Goal: Register for event/course

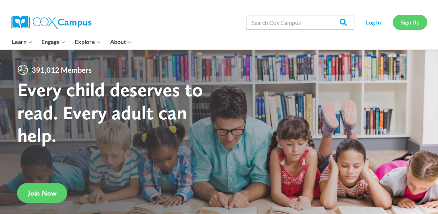
click at [405, 22] on link "Sign Up" at bounding box center [410, 22] width 35 height 15
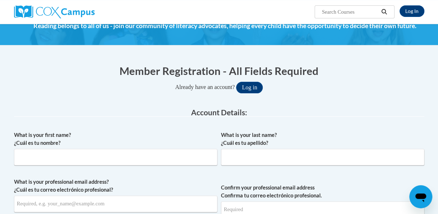
scroll to position [144, 0]
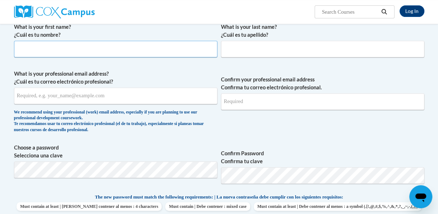
click at [193, 50] on input "What is your first name? ¿Cuál es tu nombre?" at bounding box center [115, 49] width 203 height 17
type input "Delaney"
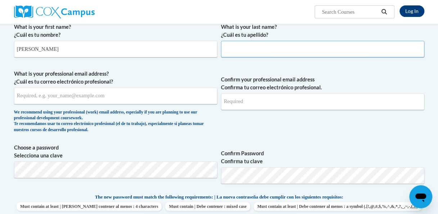
click at [245, 49] on input "What is your last name? ¿Cuál es tu apellido?" at bounding box center [322, 49] width 203 height 17
type input "Gosch"
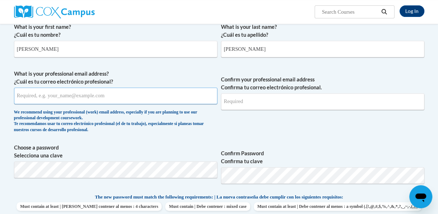
click at [78, 96] on input "What is your professional email address? ¿Cuál es tu correo electrónico profesi…" at bounding box center [115, 95] width 203 height 17
type input "delaneygosch0@gmail.com"
click at [256, 103] on input "Confirm your professional email address Confirma tu correo electrónico profesio…" at bounding box center [322, 101] width 203 height 17
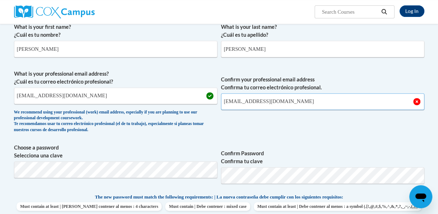
type input "delaneygosch0@gmail.com"
drag, startPoint x: 289, startPoint y: 127, endPoint x: 288, endPoint y: 122, distance: 4.8
click at [289, 126] on span "Confirm your professional email address Confirma tu correo electrónico profesio…" at bounding box center [322, 103] width 203 height 67
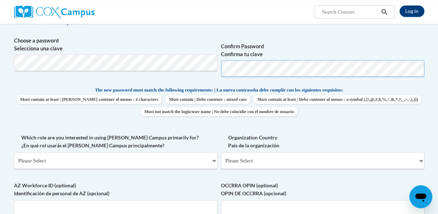
scroll to position [252, 0]
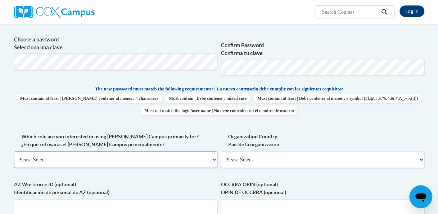
click at [69, 154] on select "Please Select College/University | Colegio/Universidad Community/Nonprofit Part…" at bounding box center [115, 159] width 203 height 17
select select "fbf2d438-af2f-41f8-98f1-81c410e29de3"
click at [14, 151] on select "Please Select College/University | Colegio/Universidad Community/Nonprofit Part…" at bounding box center [115, 159] width 203 height 17
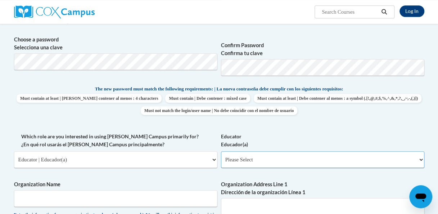
drag, startPoint x: 255, startPoint y: 160, endPoint x: 258, endPoint y: 152, distance: 8.6
click at [255, 160] on select "Please Select Early Learning/Daycare Teacher/Family Home Care Provider | Maestr…" at bounding box center [322, 159] width 203 height 17
select select "6732b29e-f5f4-40e4-a595-7dafd2b8fb29"
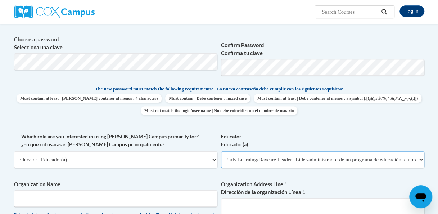
click at [221, 151] on select "Please Select Early Learning/Daycare Teacher/Family Home Care Provider | Maestr…" at bounding box center [322, 159] width 203 height 17
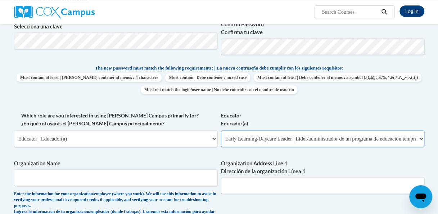
scroll to position [288, 0]
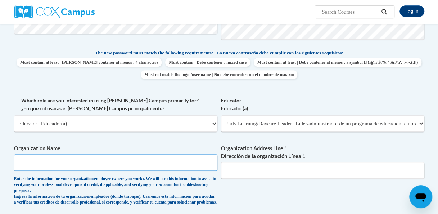
click at [164, 158] on input "Organization Name" at bounding box center [115, 162] width 203 height 17
type input "Kessel Kids"
type input "1135 Canterbury St"
type input "Cresco"
select select "ad49bcad-a171-4b2e-b99c-48b446064914"
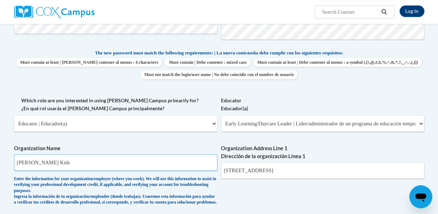
select select
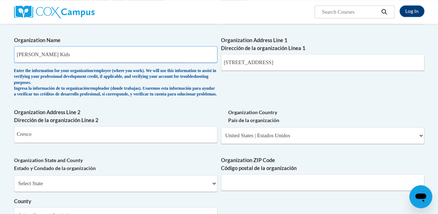
scroll to position [468, 0]
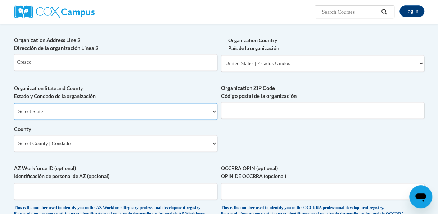
click at [171, 117] on select "Select State Alabama Alaska Arizona Arkansas California Colorado Connecticut De…" at bounding box center [115, 111] width 203 height 17
select select "Iowa"
click at [14, 108] on select "Select State Alabama Alaska Arizona Arkansas California Colorado Connecticut De…" at bounding box center [115, 111] width 203 height 17
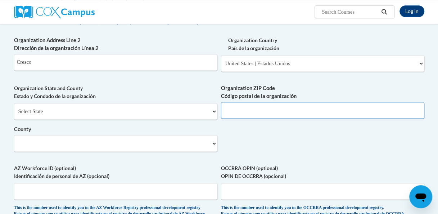
click at [248, 115] on input "Organization ZIP Code Código postal de la organización" at bounding box center [322, 110] width 203 height 17
type input "52136"
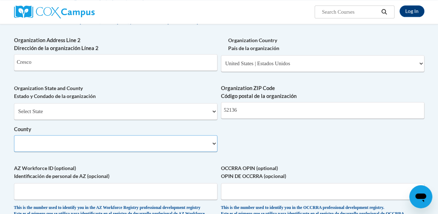
click at [180, 149] on select "Select County Adair Adams Allamakee Appanoose Audubon Benton Black Hawk Boone B…" at bounding box center [115, 143] width 203 height 17
select select "Howard"
click at [14, 140] on select "Select County Adair Adams Allamakee Appanoose Audubon Benton Black Hawk Boone B…" at bounding box center [115, 143] width 203 height 17
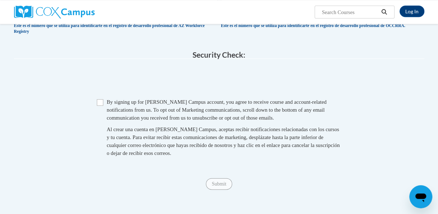
scroll to position [684, 0]
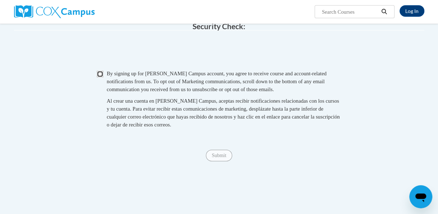
click at [100, 77] on input "Checkbox" at bounding box center [100, 74] width 6 height 6
checkbox input "true"
click at [222, 161] on input "Submit" at bounding box center [219, 156] width 26 height 12
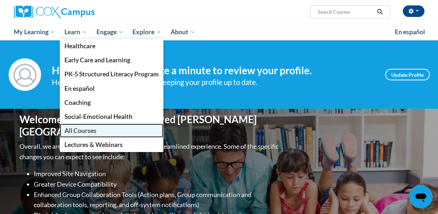
click at [88, 130] on span "All Courses" at bounding box center [80, 131] width 32 height 8
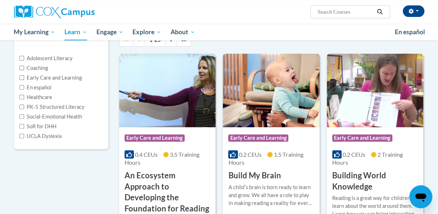
scroll to position [72, 0]
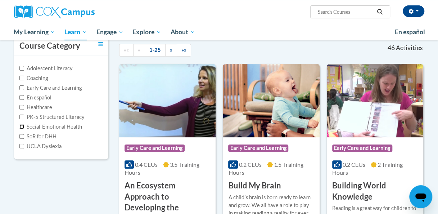
click at [22, 126] on input "Social-Emotional Health" at bounding box center [21, 126] width 5 height 5
checkbox input "true"
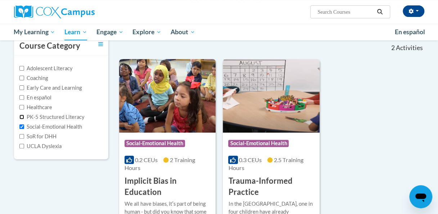
click at [21, 116] on input "PK-5 Structured Literacy" at bounding box center [21, 116] width 5 height 5
checkbox input "true"
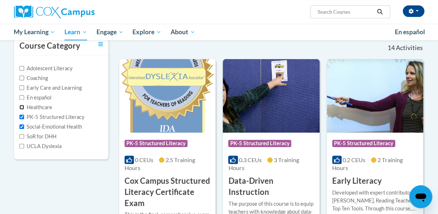
click at [22, 106] on input "Healthcare" at bounding box center [21, 107] width 5 height 5
checkbox input "true"
click at [22, 87] on input "Early Care and Learning" at bounding box center [21, 87] width 5 height 5
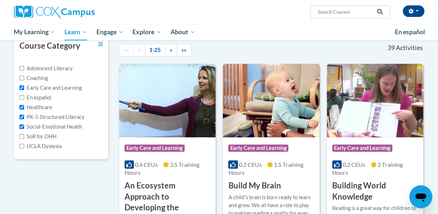
click at [72, 86] on label "Early Care and Learning" at bounding box center [50, 88] width 62 height 8
click at [24, 86] on input "Early Care and Learning" at bounding box center [21, 87] width 5 height 5
checkbox input "false"
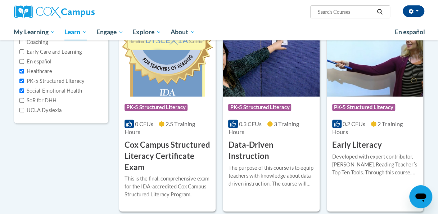
scroll to position [36, 0]
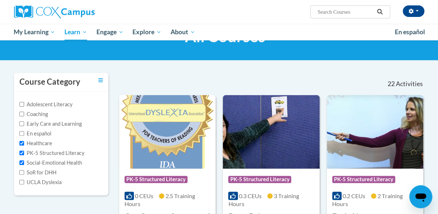
click at [39, 144] on label "Healthcare" at bounding box center [35, 143] width 33 height 8
click at [24, 144] on input "Healthcare" at bounding box center [21, 143] width 5 height 5
checkbox input "false"
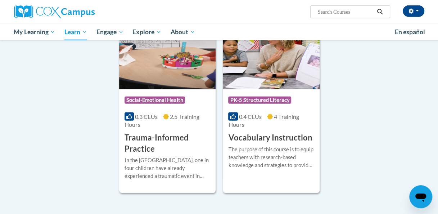
scroll to position [900, 0]
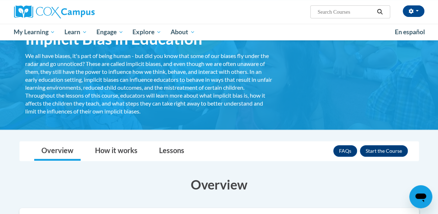
scroll to position [36, 0]
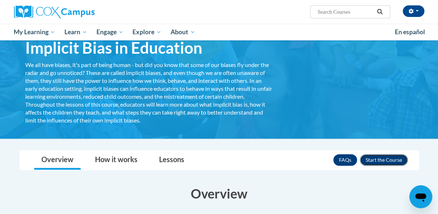
click at [376, 157] on button "Enroll" at bounding box center [384, 160] width 48 height 12
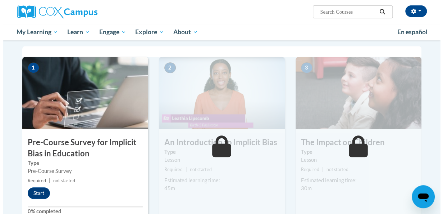
scroll to position [144, 0]
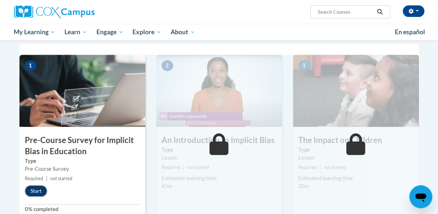
click at [37, 193] on button "Start" at bounding box center [36, 191] width 22 height 12
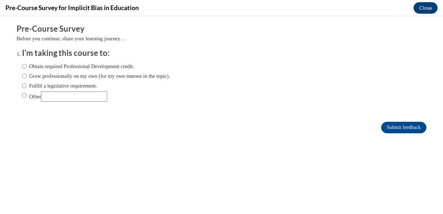
scroll to position [0, 0]
click at [84, 76] on label "Grow professionally on my own (for my own interest in the topic)." at bounding box center [96, 76] width 148 height 8
click at [27, 76] on input "Grow professionally on my own (for my own interest in the topic)." at bounding box center [24, 76] width 5 height 8
radio input "true"
click at [397, 131] on input "Submit feedback" at bounding box center [403, 128] width 45 height 12
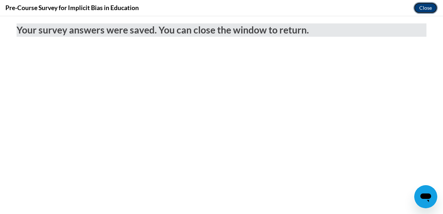
drag, startPoint x: 428, startPoint y: 9, endPoint x: 427, endPoint y: 28, distance: 18.7
click at [428, 9] on button "Close" at bounding box center [426, 8] width 24 height 12
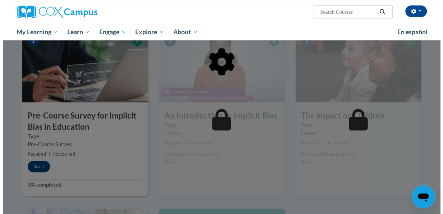
scroll to position [180, 0]
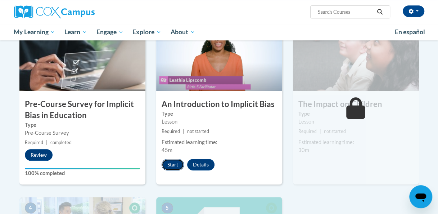
click at [172, 162] on button "Start" at bounding box center [173, 165] width 22 height 12
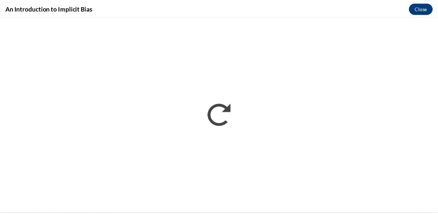
scroll to position [0, 0]
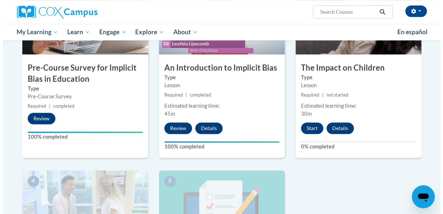
scroll to position [216, 0]
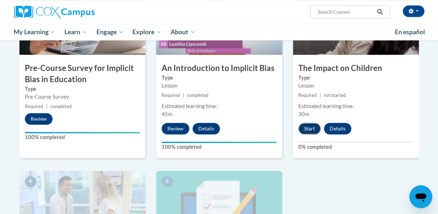
click at [312, 126] on button "Start" at bounding box center [309, 129] width 22 height 12
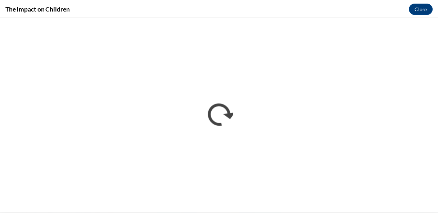
scroll to position [0, 0]
